Goal: Task Accomplishment & Management: Manage account settings

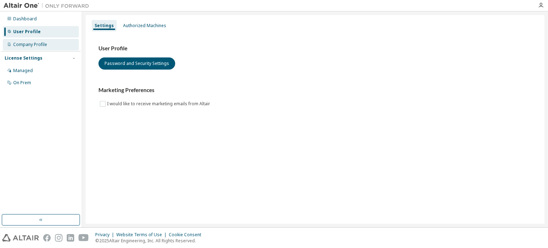
click at [36, 46] on div "Company Profile" at bounding box center [30, 45] width 34 height 6
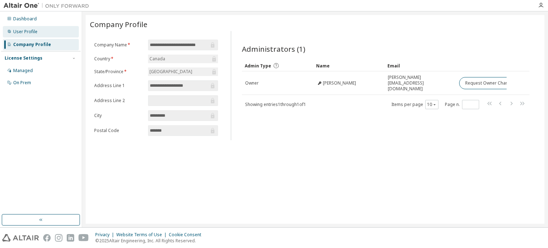
click at [34, 34] on div "User Profile" at bounding box center [25, 32] width 24 height 6
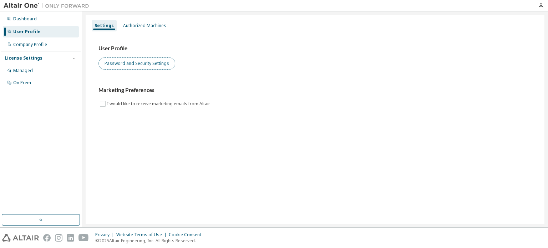
click at [124, 65] on button "Password and Security Settings" at bounding box center [137, 63] width 77 height 12
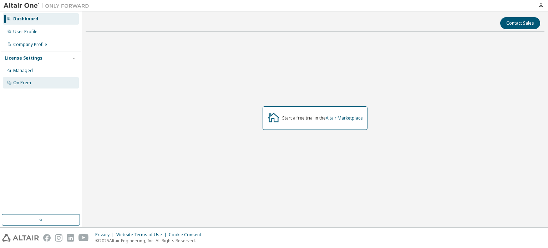
click at [31, 83] on div "On Prem" at bounding box center [41, 82] width 76 height 11
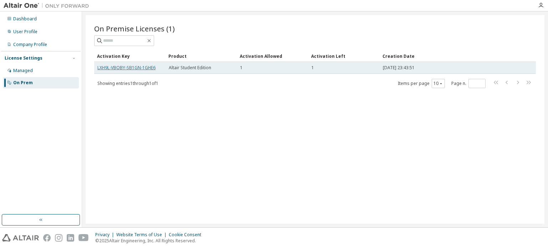
click at [136, 66] on link "LXH9L-VBOBY-SB1GN-1GHE6" at bounding box center [126, 68] width 58 height 6
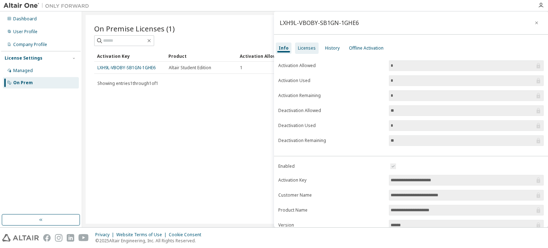
click at [302, 50] on div "Licenses" at bounding box center [307, 48] width 18 height 6
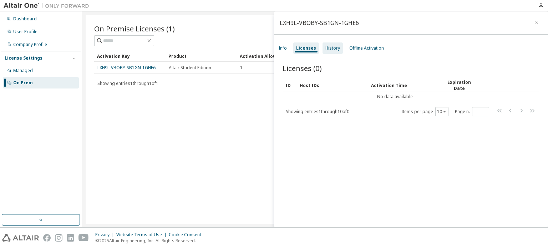
click at [323, 47] on div "History" at bounding box center [333, 47] width 20 height 11
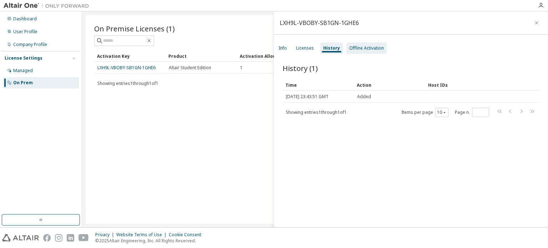
click at [354, 47] on div "Offline Activation" at bounding box center [367, 48] width 35 height 6
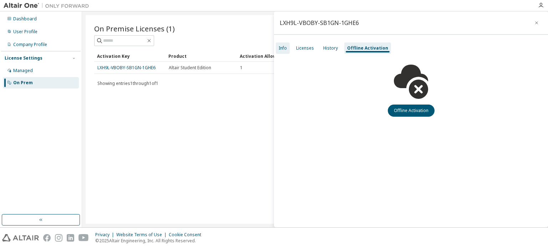
click at [285, 51] on div "Info" at bounding box center [283, 47] width 14 height 11
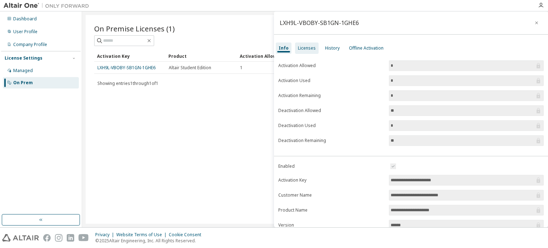
click at [304, 47] on div "Licenses" at bounding box center [307, 48] width 18 height 6
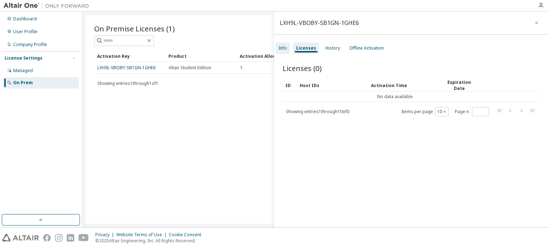
click at [282, 51] on div "Info" at bounding box center [283, 47] width 14 height 11
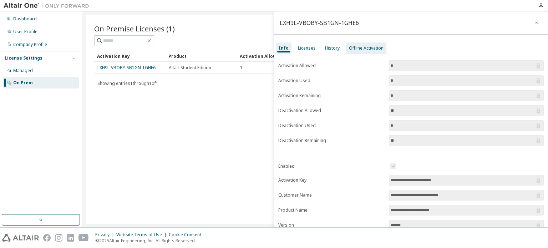
click at [351, 50] on div "Offline Activation" at bounding box center [366, 48] width 35 height 6
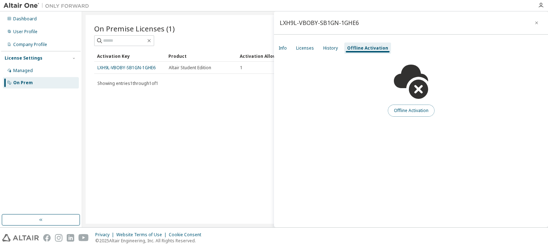
click at [399, 112] on button "Offline Activation" at bounding box center [411, 111] width 47 height 12
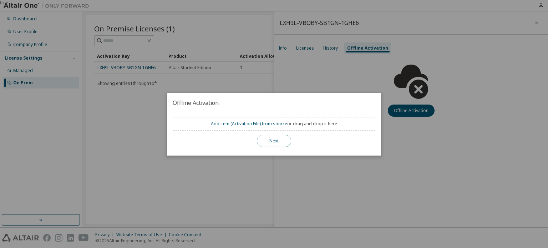
click at [273, 139] on button "Next" at bounding box center [274, 141] width 34 height 12
click at [284, 141] on button "Next" at bounding box center [274, 141] width 34 height 12
click at [269, 125] on link "Add item ( Activation File ) from source" at bounding box center [249, 124] width 76 height 6
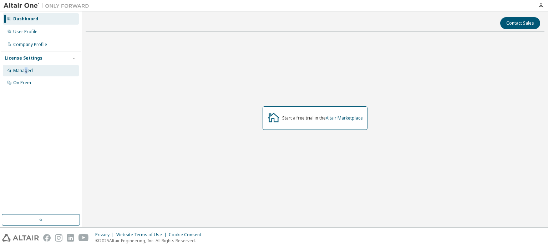
drag, startPoint x: 7, startPoint y: 1, endPoint x: 26, endPoint y: 72, distance: 74.0
click at [26, 72] on div "Managed" at bounding box center [23, 71] width 20 height 6
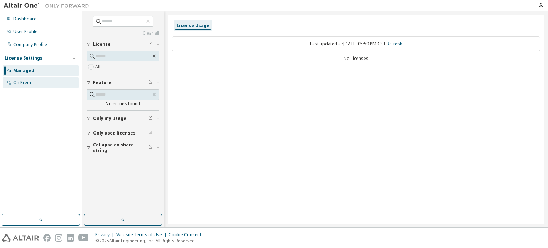
click at [26, 82] on div "On Prem" at bounding box center [22, 83] width 18 height 6
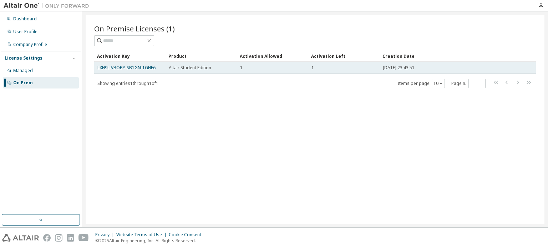
click at [127, 71] on td "LXH9L-VBOBY-SB1GN-1GHE6" at bounding box center [129, 68] width 71 height 12
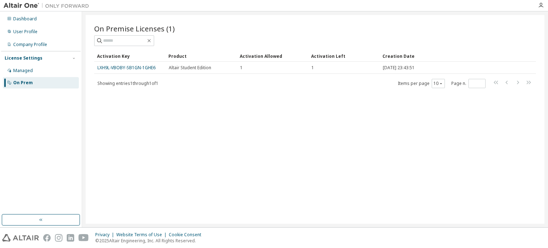
drag, startPoint x: 127, startPoint y: 68, endPoint x: 111, endPoint y: 100, distance: 35.9
click at [111, 100] on div "On Premise Licenses (1) Clear Load Save Save As Field Operator Value Select fil…" at bounding box center [315, 119] width 459 height 209
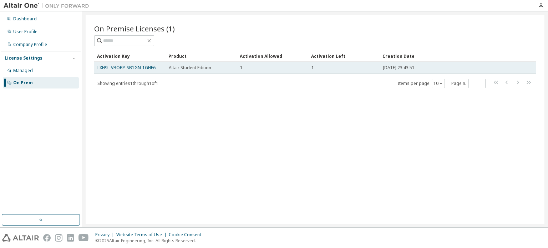
click at [138, 70] on td "LXH9L-VBOBY-SB1GN-1GHE6" at bounding box center [129, 68] width 71 height 12
click at [139, 66] on link "LXH9L-VBOBY-SB1GN-1GHE6" at bounding box center [126, 68] width 58 height 6
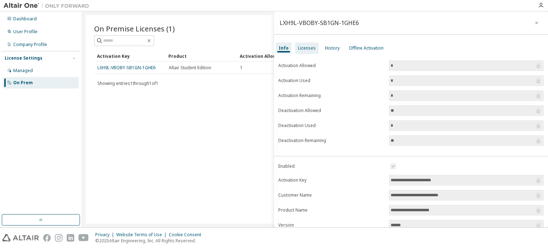
click at [306, 51] on div "Licenses" at bounding box center [307, 47] width 24 height 11
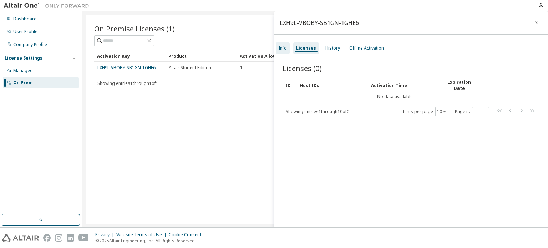
click at [284, 47] on div "Info" at bounding box center [283, 48] width 8 height 6
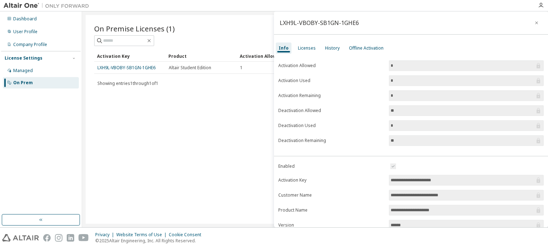
click at [439, 178] on input "**********" at bounding box center [463, 180] width 144 height 7
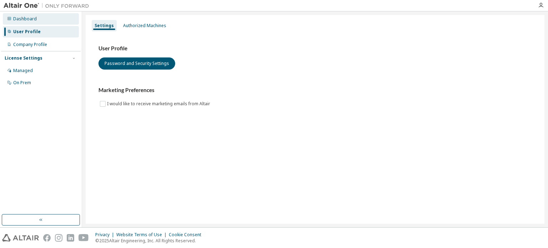
click at [37, 16] on div "Dashboard" at bounding box center [41, 18] width 76 height 11
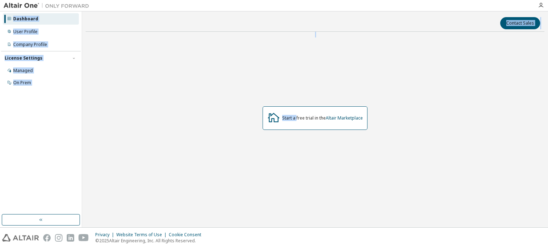
drag, startPoint x: 296, startPoint y: 117, endPoint x: 159, endPoint y: -1, distance: 181.0
click at [159, 0] on html "Dashboard User Profile Company Profile License Settings Managed On Prem Contact…" at bounding box center [274, 124] width 548 height 248
click at [48, 46] on div "Company Profile" at bounding box center [41, 44] width 76 height 11
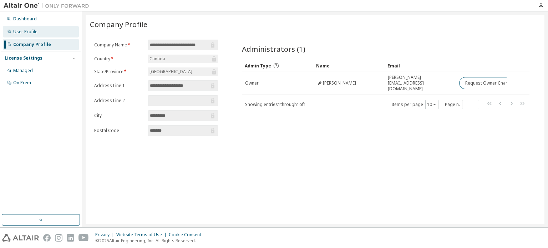
click at [34, 33] on div "User Profile" at bounding box center [25, 32] width 24 height 6
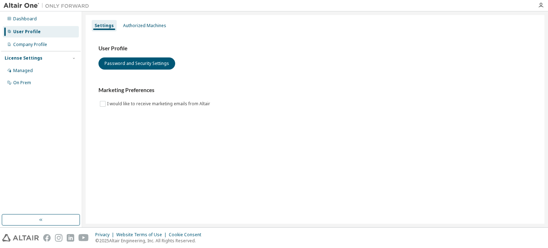
click at [33, 50] on div "Dashboard User Profile Company Profile License Settings Managed On Prem" at bounding box center [41, 50] width 80 height 77
click at [33, 51] on div "Dashboard User Profile Company Profile License Settings Managed On Prem" at bounding box center [41, 50] width 80 height 77
click at [36, 48] on div "Company Profile" at bounding box center [41, 44] width 76 height 11
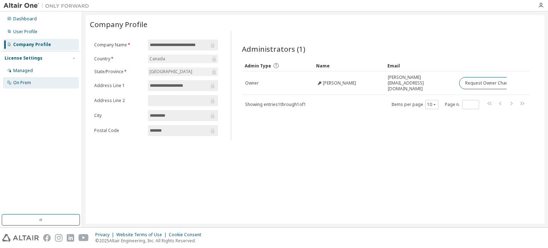
click at [22, 82] on div "On Prem" at bounding box center [22, 83] width 18 height 6
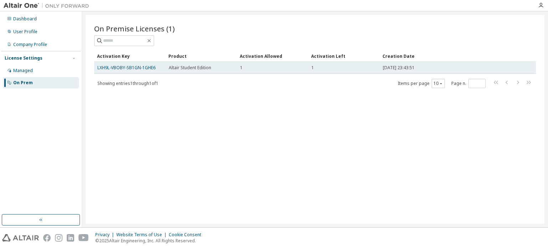
click at [143, 64] on td "LXH9L-VBOBY-SB1GN-1GHE6" at bounding box center [129, 68] width 71 height 12
click at [142, 70] on link "LXH9L-VBOBY-SB1GN-1GHE6" at bounding box center [126, 68] width 58 height 6
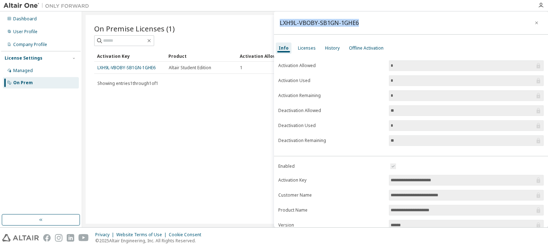
drag, startPoint x: 370, startPoint y: 22, endPoint x: 279, endPoint y: 28, distance: 90.9
click at [279, 28] on div "LXH9L-VBOBY-SB1GN-1GHE6" at bounding box center [411, 22] width 274 height 23
copy div "LXH9L-VBOBY-SB1GN-1GHE6"
